Goal: Transaction & Acquisition: Download file/media

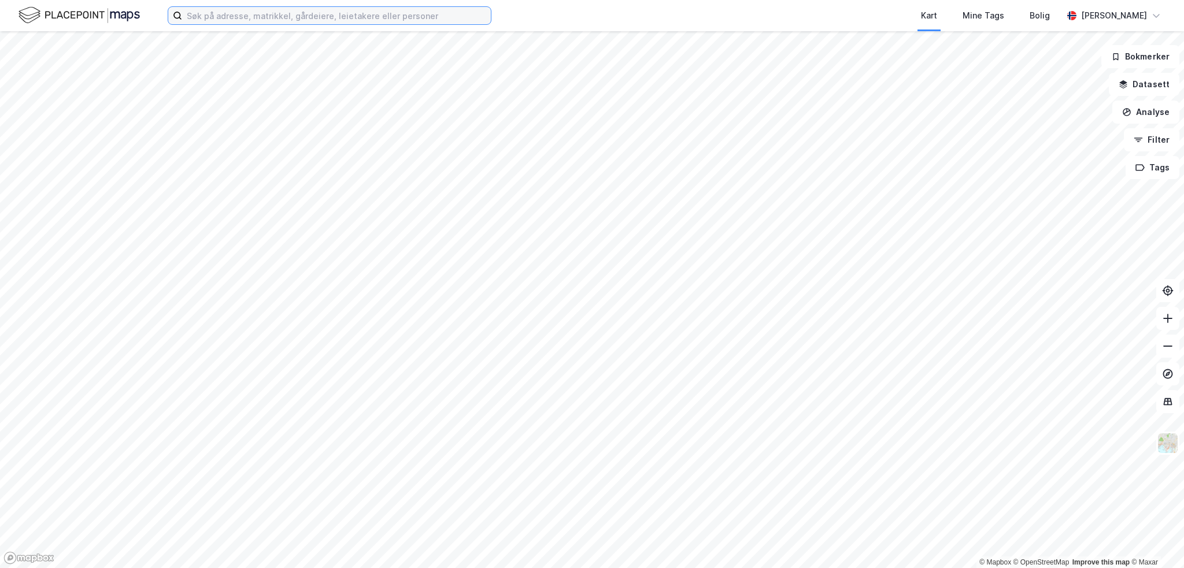
click at [221, 11] on input at bounding box center [336, 15] width 309 height 17
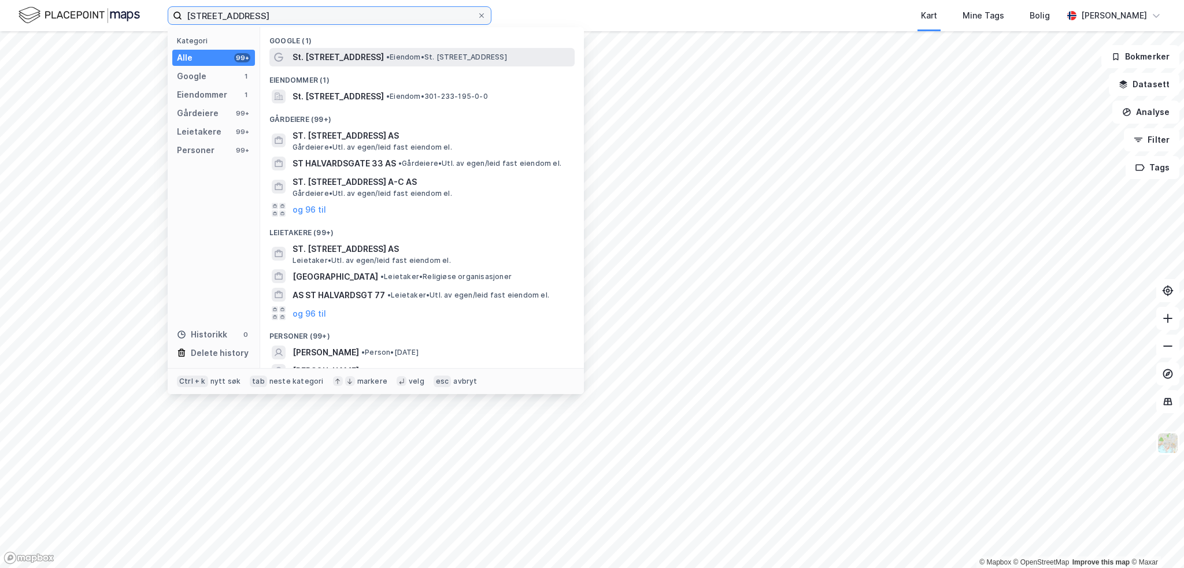
type input "[STREET_ADDRESS]"
click at [324, 57] on span "St. [STREET_ADDRESS]" at bounding box center [338, 57] width 91 height 14
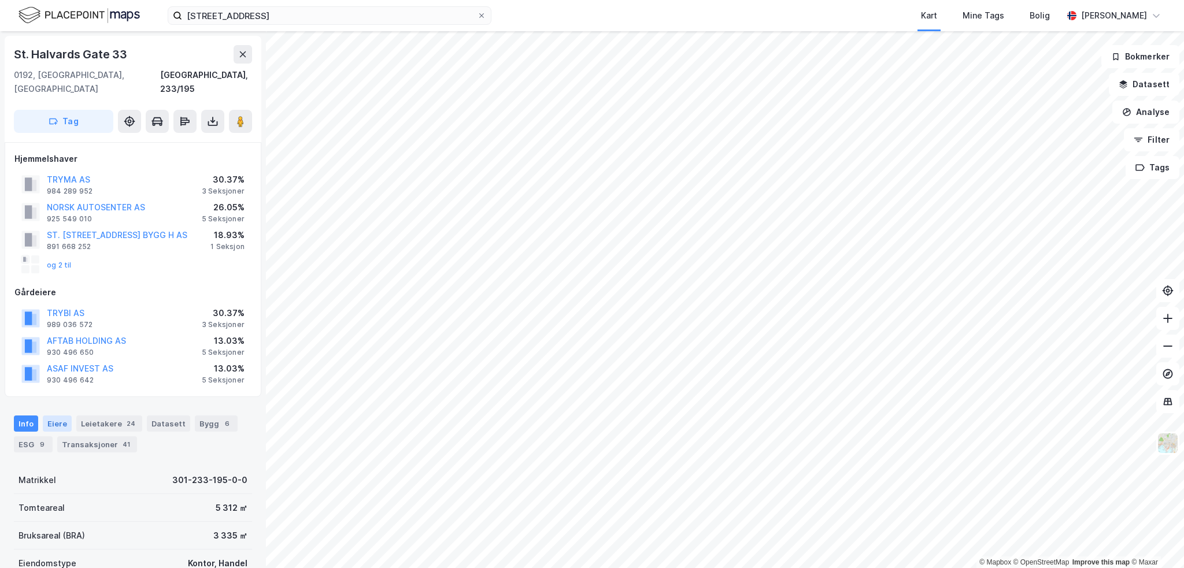
click at [51, 416] on div "Eiere" at bounding box center [57, 424] width 29 height 16
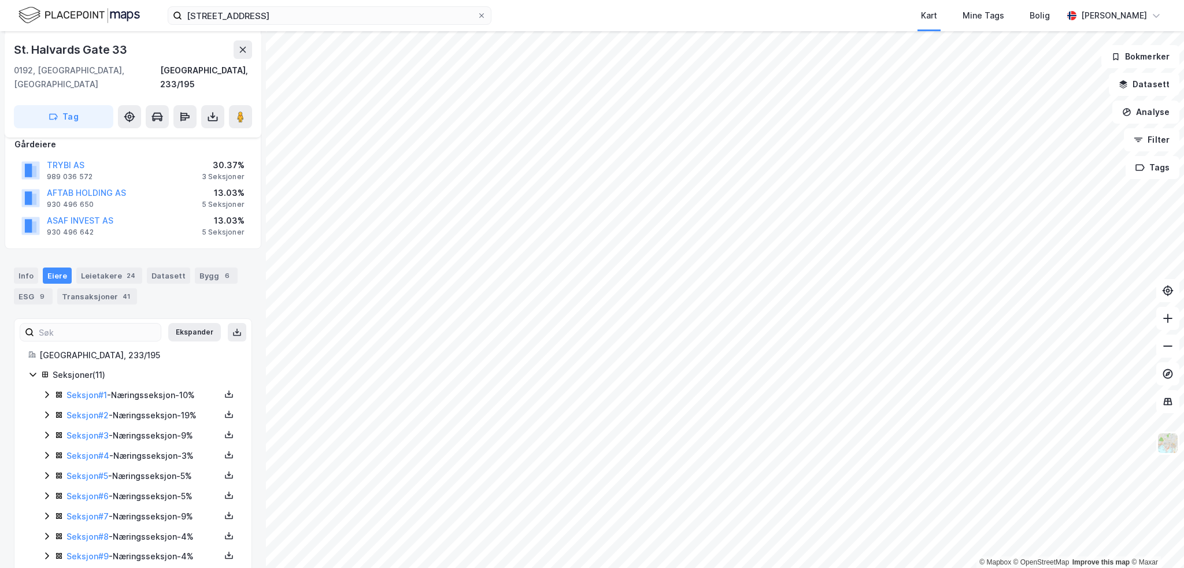
scroll to position [199, 0]
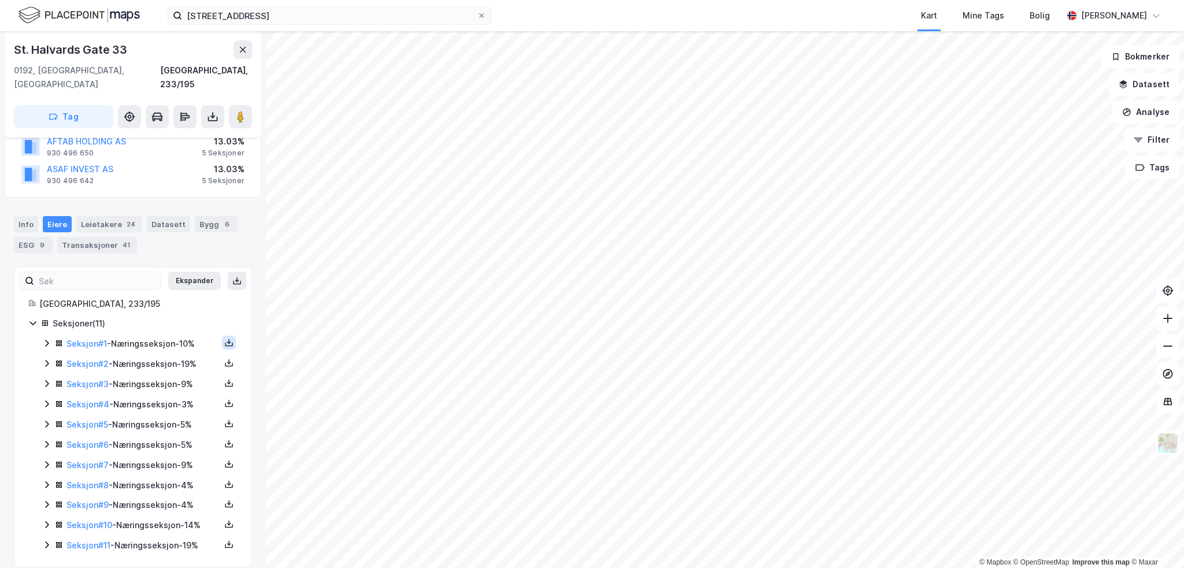
click at [224, 338] on icon at bounding box center [228, 342] width 9 height 9
click at [155, 301] on div "Grunnbok" at bounding box center [159, 308] width 39 height 14
click at [224, 358] on icon at bounding box center [228, 362] width 9 height 9
click at [158, 321] on div "Grunnbok" at bounding box center [159, 328] width 39 height 14
click at [225, 383] on icon at bounding box center [229, 385] width 8 height 4
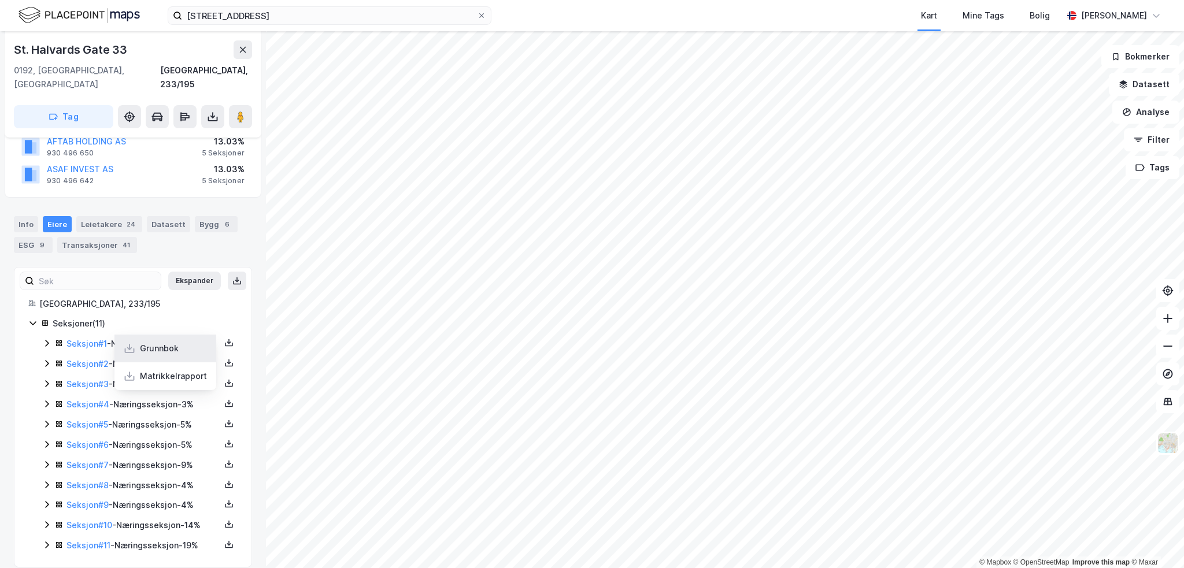
click at [140, 342] on div "Grunnbok" at bounding box center [159, 349] width 39 height 14
click at [224, 399] on icon at bounding box center [228, 403] width 9 height 9
click at [153, 362] on div "Grunnbok" at bounding box center [159, 369] width 39 height 14
click at [224, 419] on icon at bounding box center [228, 423] width 9 height 9
click at [154, 382] on div "Grunnbok" at bounding box center [159, 389] width 39 height 14
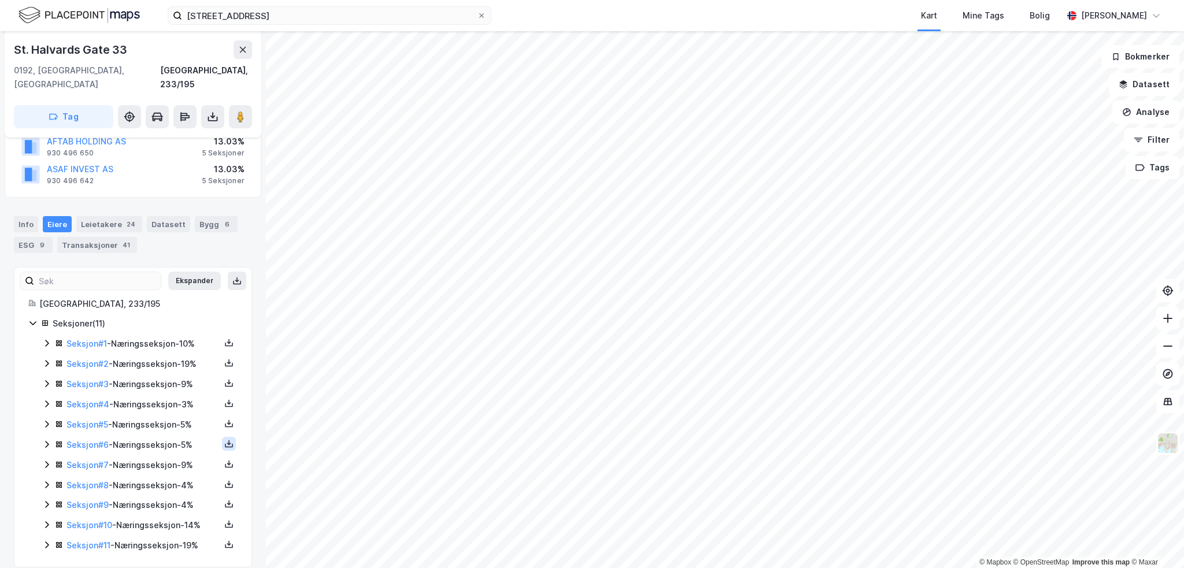
click at [227, 443] on icon at bounding box center [229, 444] width 4 height 2
click at [157, 402] on div "Grunnbok" at bounding box center [159, 409] width 39 height 14
click at [224, 460] on icon at bounding box center [228, 464] width 9 height 9
click at [158, 423] on div "Grunnbok" at bounding box center [159, 430] width 39 height 14
click at [224, 480] on icon at bounding box center [228, 484] width 9 height 9
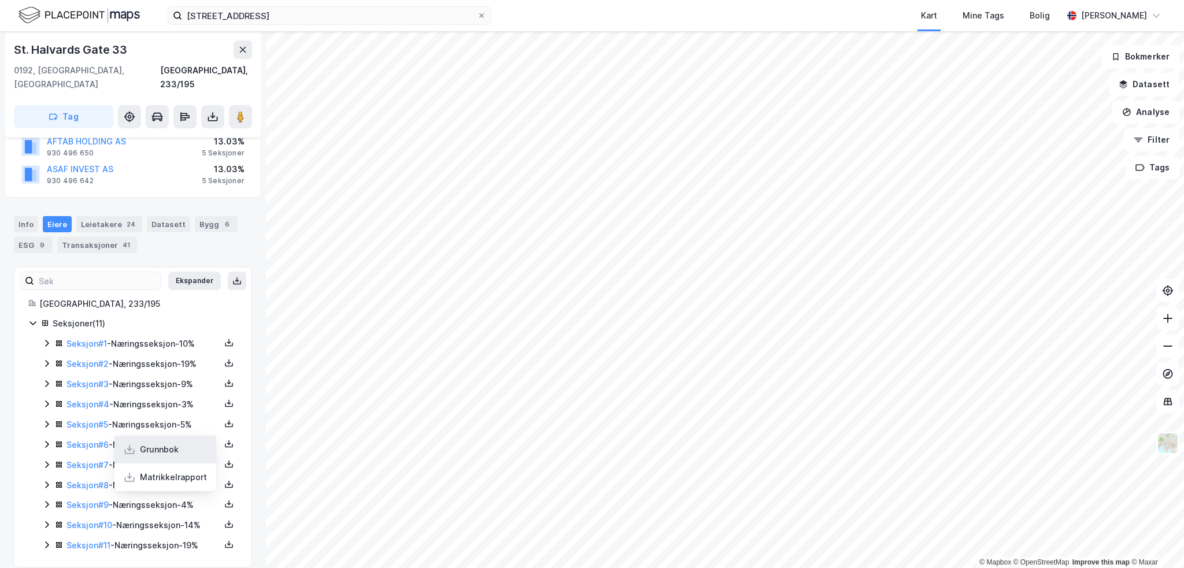
click at [153, 443] on div "Grunnbok" at bounding box center [159, 450] width 39 height 14
click at [224, 500] on icon at bounding box center [228, 504] width 9 height 9
click at [149, 463] on div "Grunnbok" at bounding box center [159, 470] width 39 height 14
click at [224, 520] on icon at bounding box center [228, 524] width 9 height 9
click at [145, 483] on div "Grunnbok" at bounding box center [159, 490] width 39 height 14
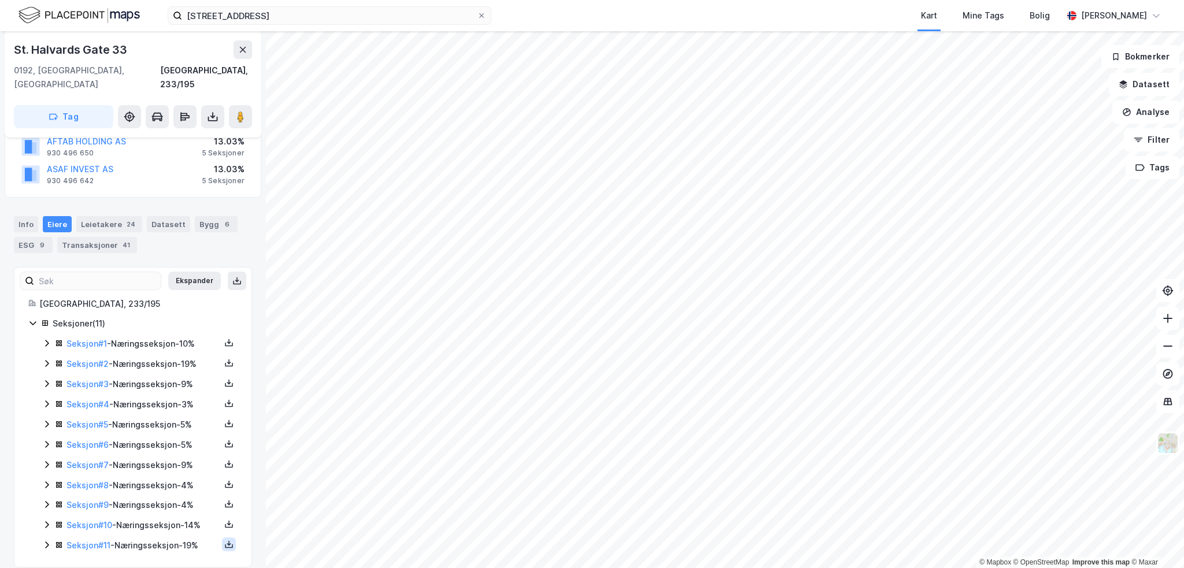
click at [228, 541] on icon at bounding box center [228, 543] width 1 height 5
click at [160, 503] on div "Grunnbok" at bounding box center [159, 510] width 39 height 14
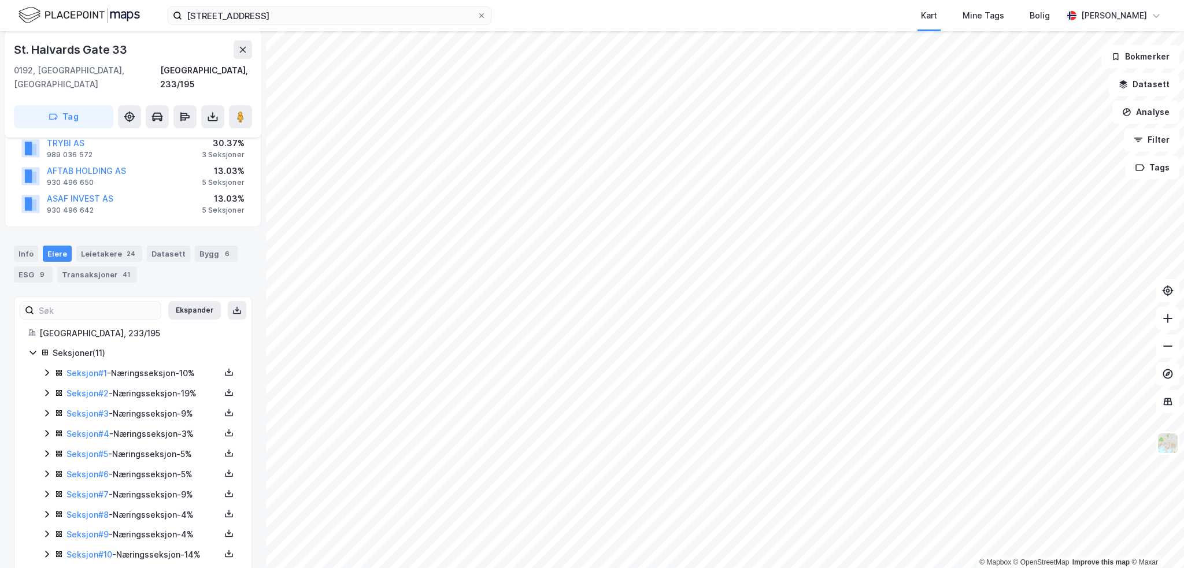
scroll to position [142, 0]
